Goal: Task Accomplishment & Management: Use online tool/utility

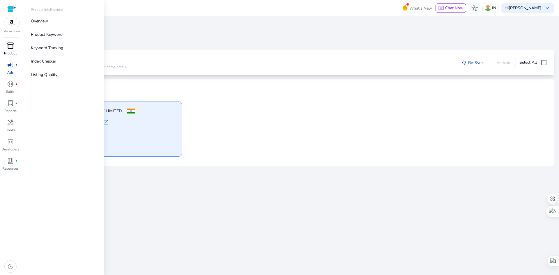
click at [11, 46] on span "inventory_2" at bounding box center [10, 45] width 7 height 7
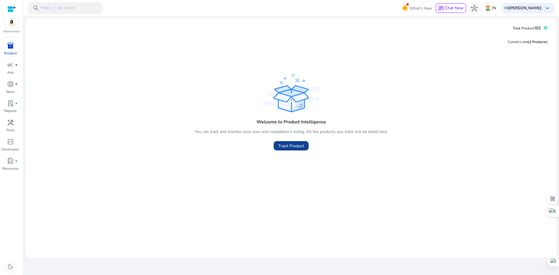
click at [291, 146] on span "Track Product" at bounding box center [291, 146] width 26 height 6
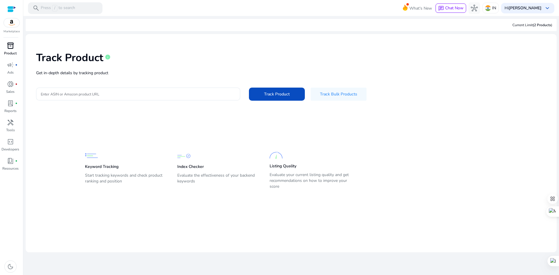
click at [11, 8] on div at bounding box center [11, 9] width 9 height 7
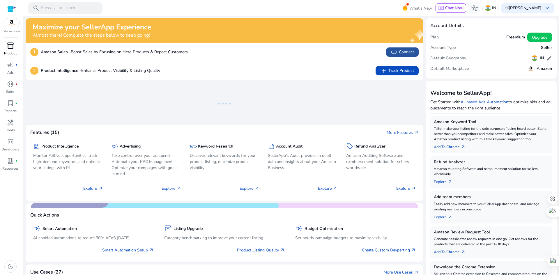
click at [401, 52] on span "link Connect" at bounding box center [402, 52] width 23 height 7
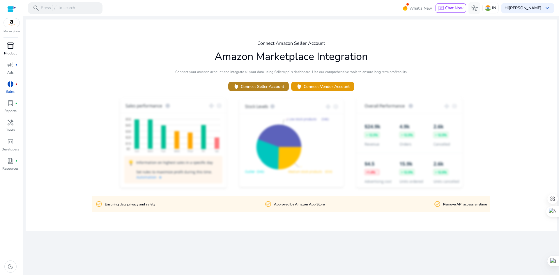
click at [264, 86] on span "power Connect Seller Account" at bounding box center [258, 86] width 51 height 7
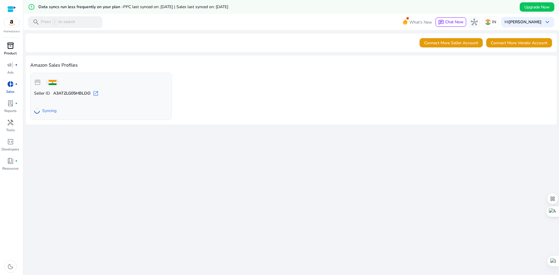
click at [10, 47] on span "inventory_2" at bounding box center [10, 45] width 7 height 7
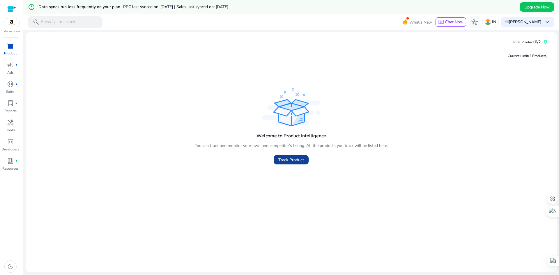
click at [289, 163] on span "Track Product" at bounding box center [291, 160] width 26 height 6
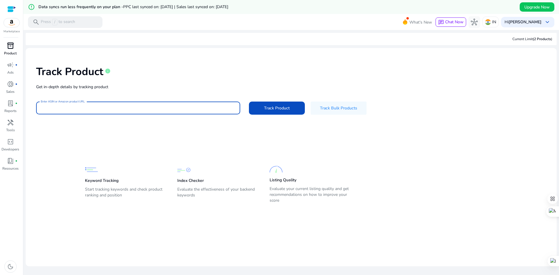
click at [171, 107] on input "Enter ASIN or Amazon product URL" at bounding box center [138, 108] width 195 height 6
click at [112, 106] on input "Enter ASIN or Amazon product URL" at bounding box center [138, 108] width 195 height 6
paste input "**********"
type input "**********"
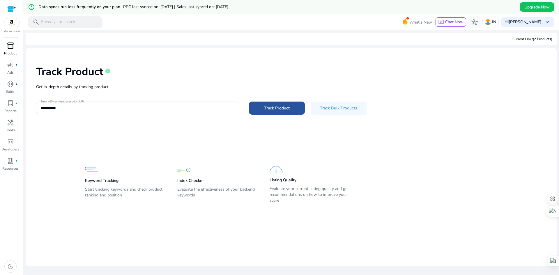
click at [266, 105] on span "Track Product" at bounding box center [277, 108] width 26 height 6
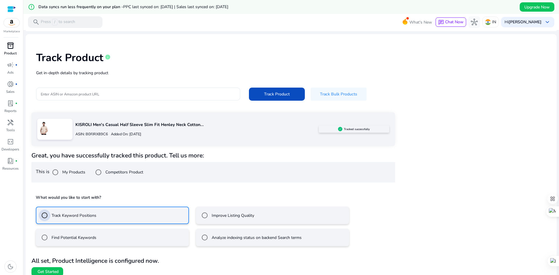
scroll to position [20, 0]
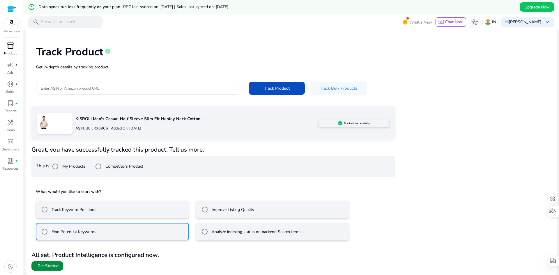
click at [50, 266] on span "Get Started" at bounding box center [48, 266] width 21 height 6
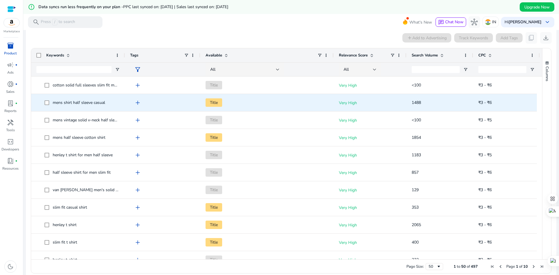
scroll to position [87, 0]
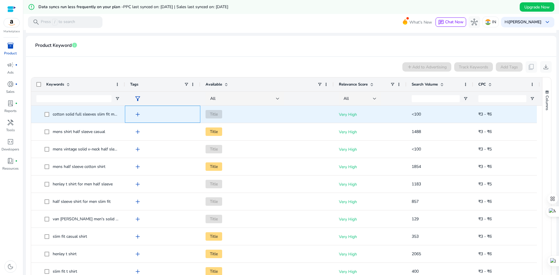
click at [138, 115] on span "add" at bounding box center [137, 114] width 7 height 7
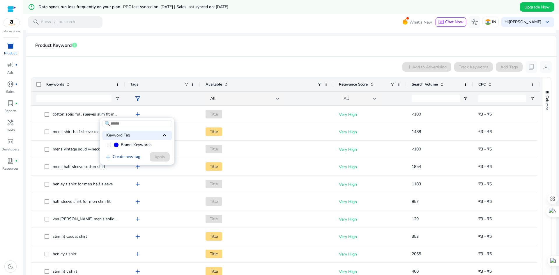
click at [125, 157] on link "add Create new tag" at bounding box center [122, 157] width 40 height 7
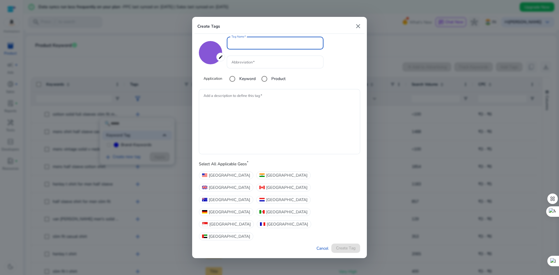
click at [361, 30] on mat-icon "close" at bounding box center [358, 26] width 7 height 7
type input "*******"
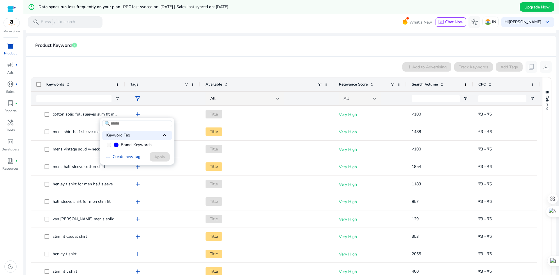
click at [131, 146] on span "Brand-Keywords" at bounding box center [136, 145] width 31 height 6
click at [185, 119] on div at bounding box center [279, 137] width 559 height 275
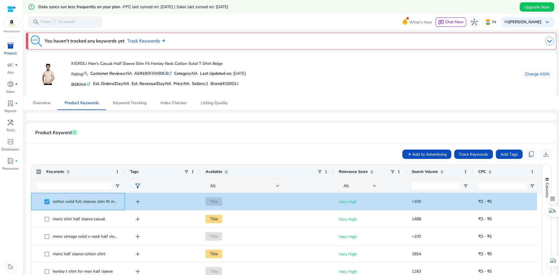
scroll to position [29, 0]
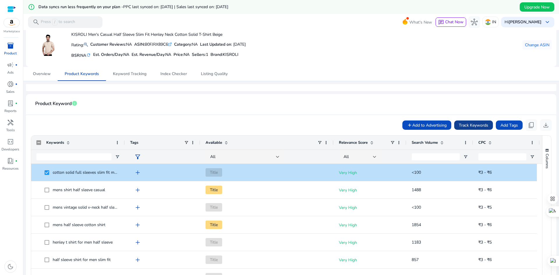
click at [472, 124] on span "Track Keywords" at bounding box center [473, 125] width 29 height 6
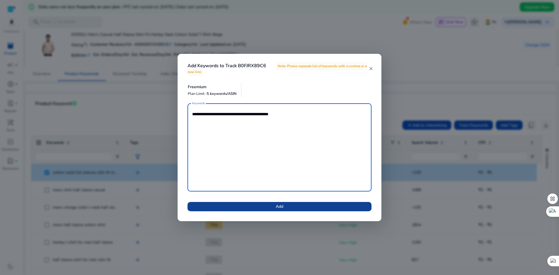
click at [283, 206] on span "Add" at bounding box center [280, 207] width 8 height 6
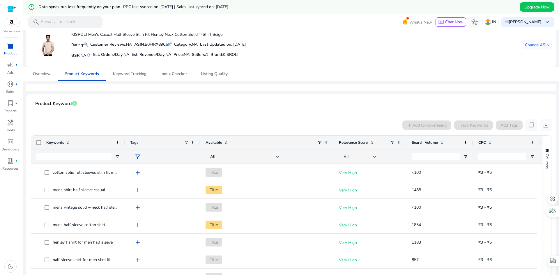
scroll to position [58, 0]
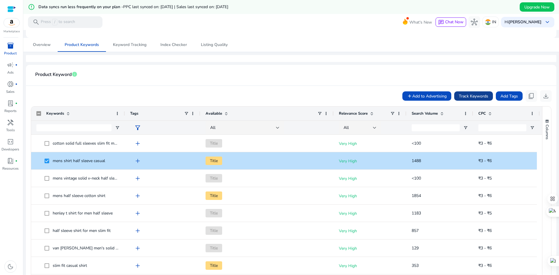
click at [471, 95] on span "Track Keywords" at bounding box center [473, 96] width 29 height 6
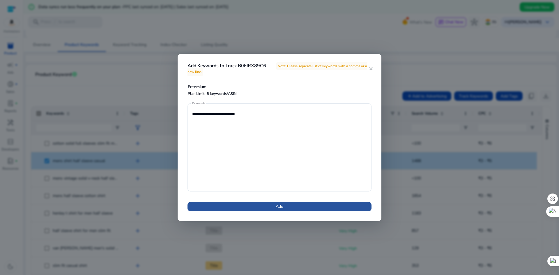
click at [306, 210] on span at bounding box center [280, 207] width 184 height 14
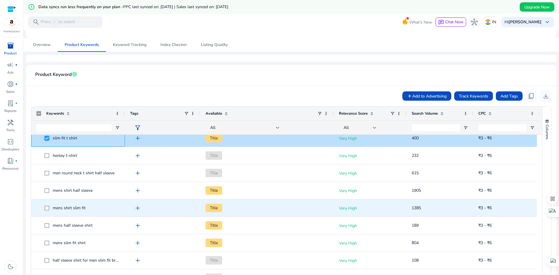
scroll to position [0, 0]
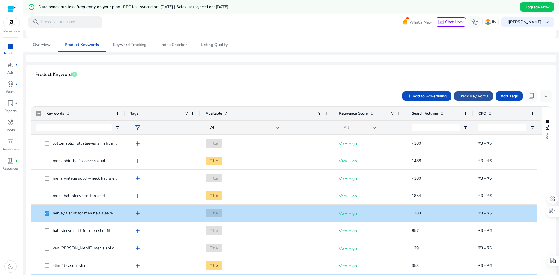
click at [469, 96] on span "Track Keywords" at bounding box center [473, 96] width 29 height 6
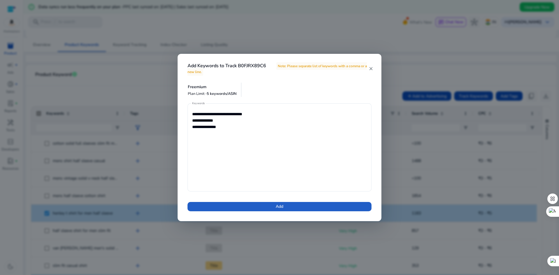
click at [289, 210] on span at bounding box center [280, 207] width 184 height 14
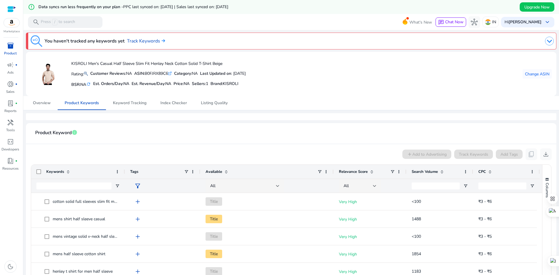
scroll to position [58, 0]
